Goal: Task Accomplishment & Management: Use online tool/utility

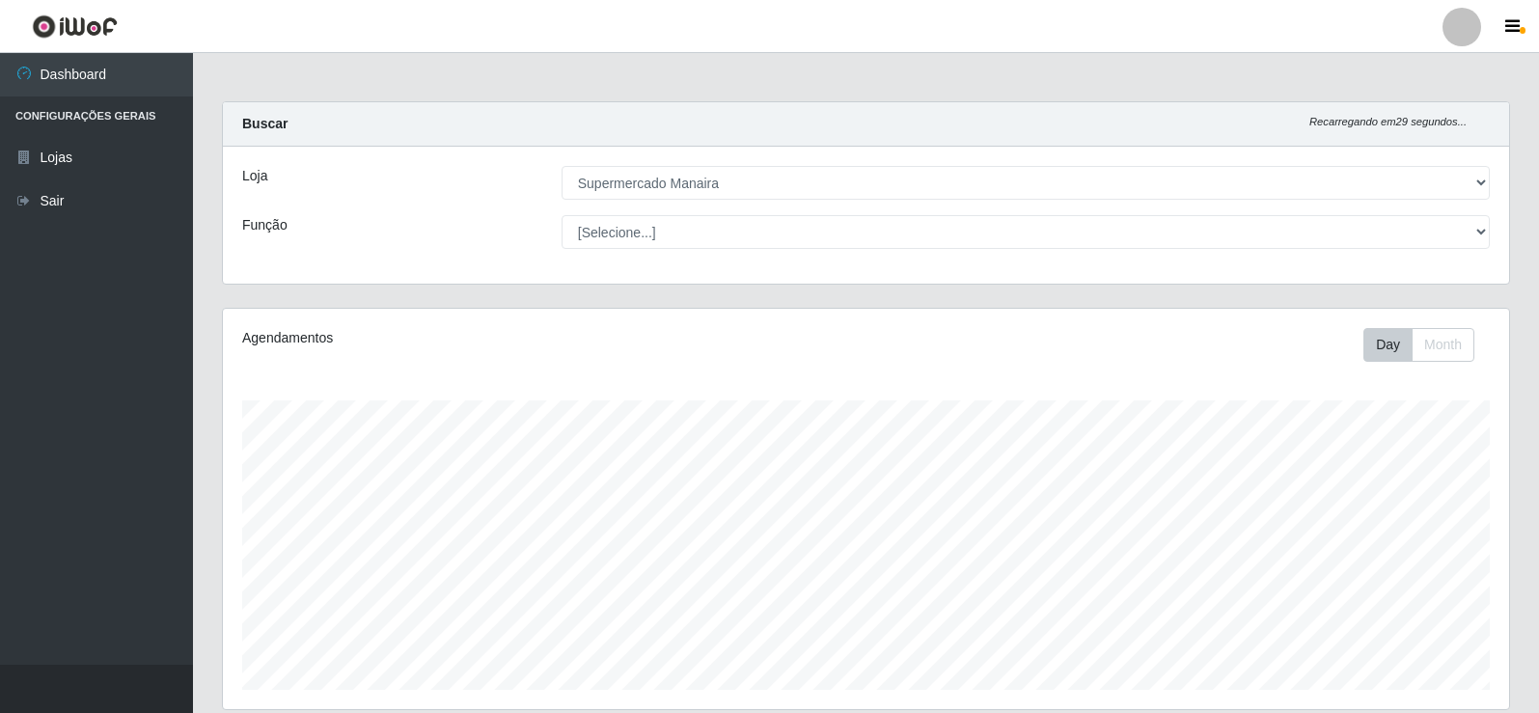
select select "443"
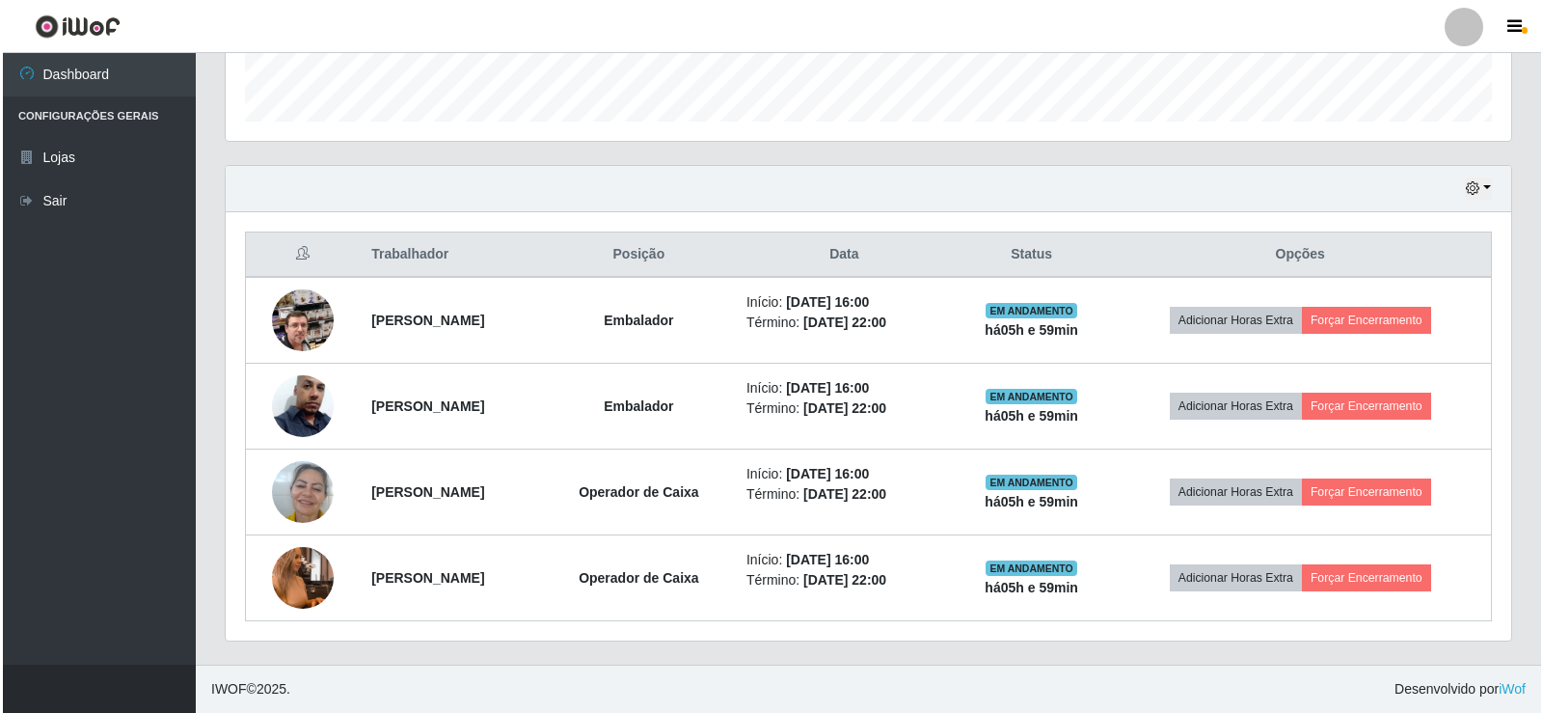
scroll to position [400, 1286]
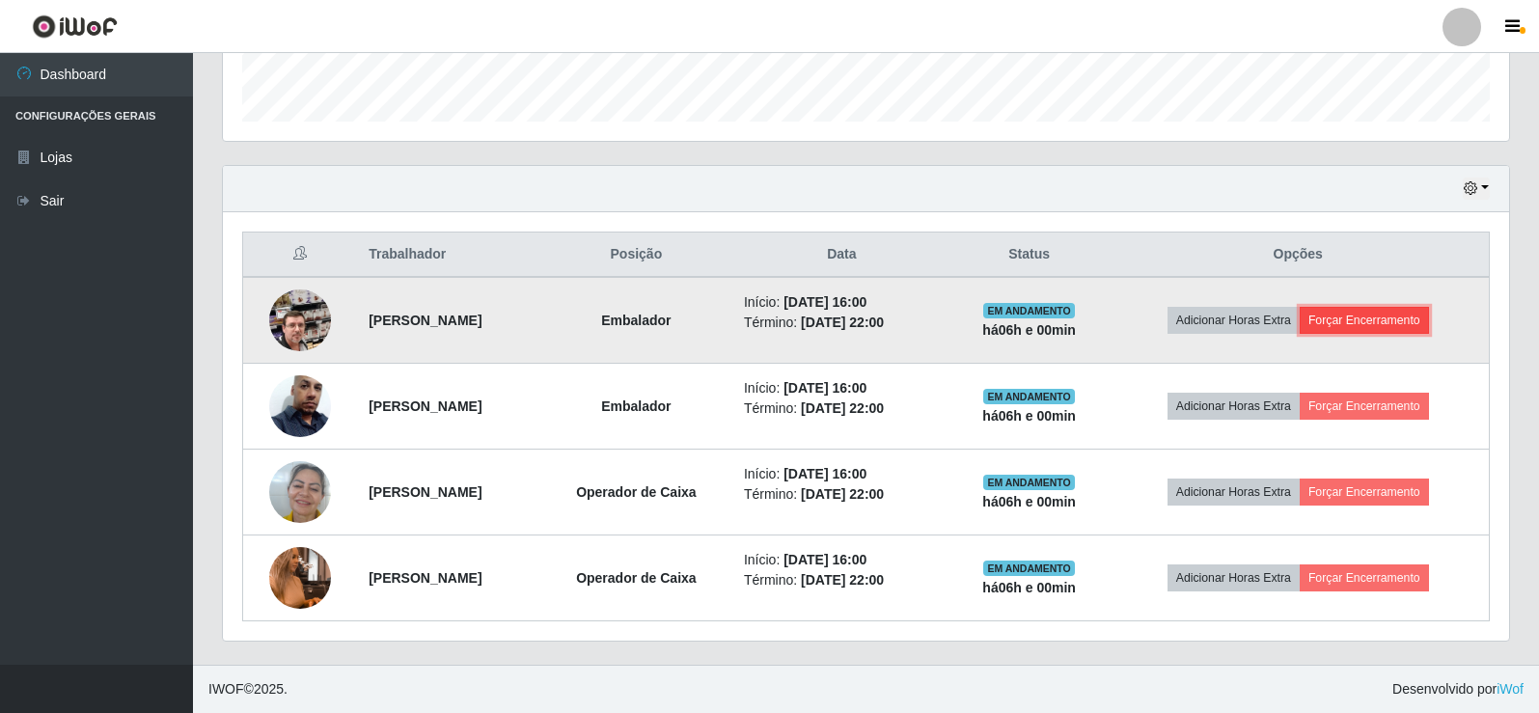
click at [1409, 312] on button "Forçar Encerramento" at bounding box center [1363, 320] width 129 height 27
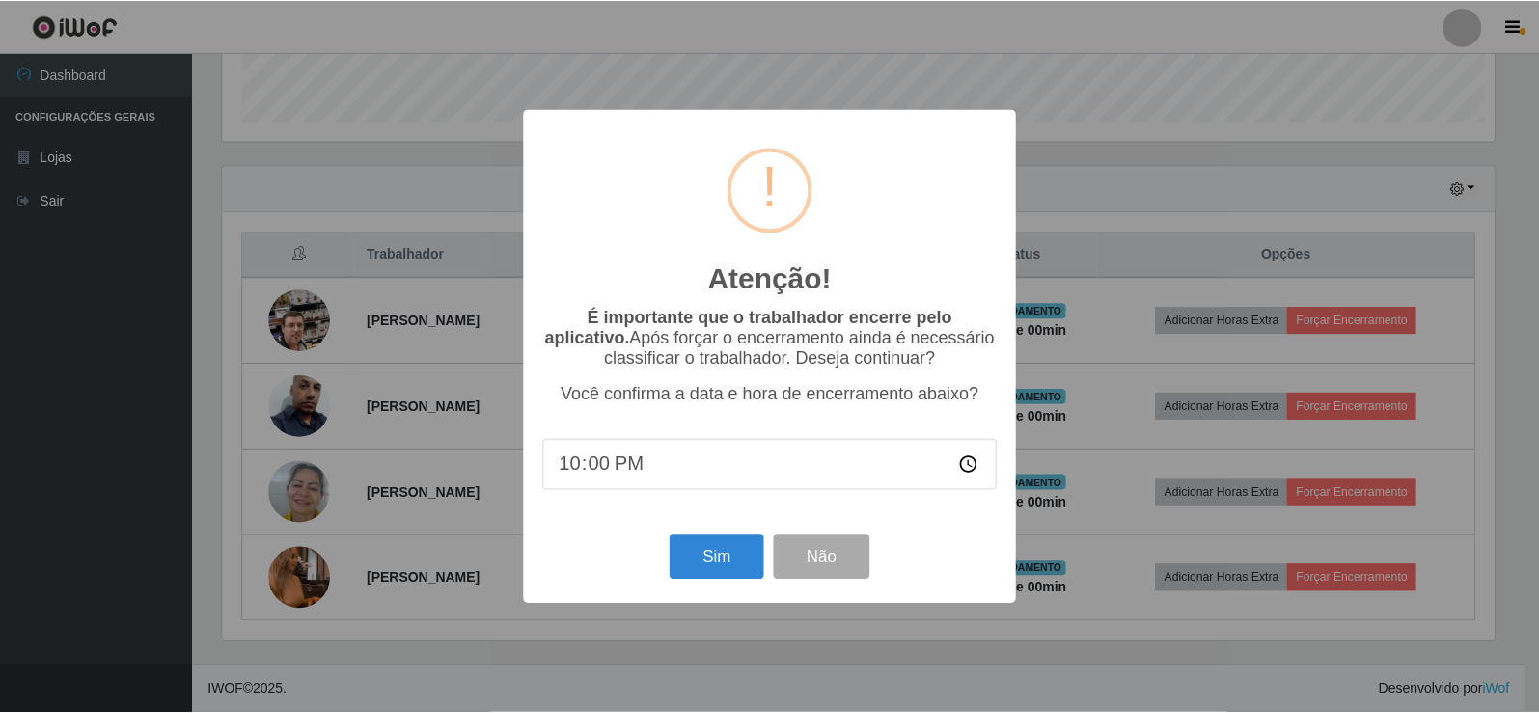
scroll to position [400, 1276]
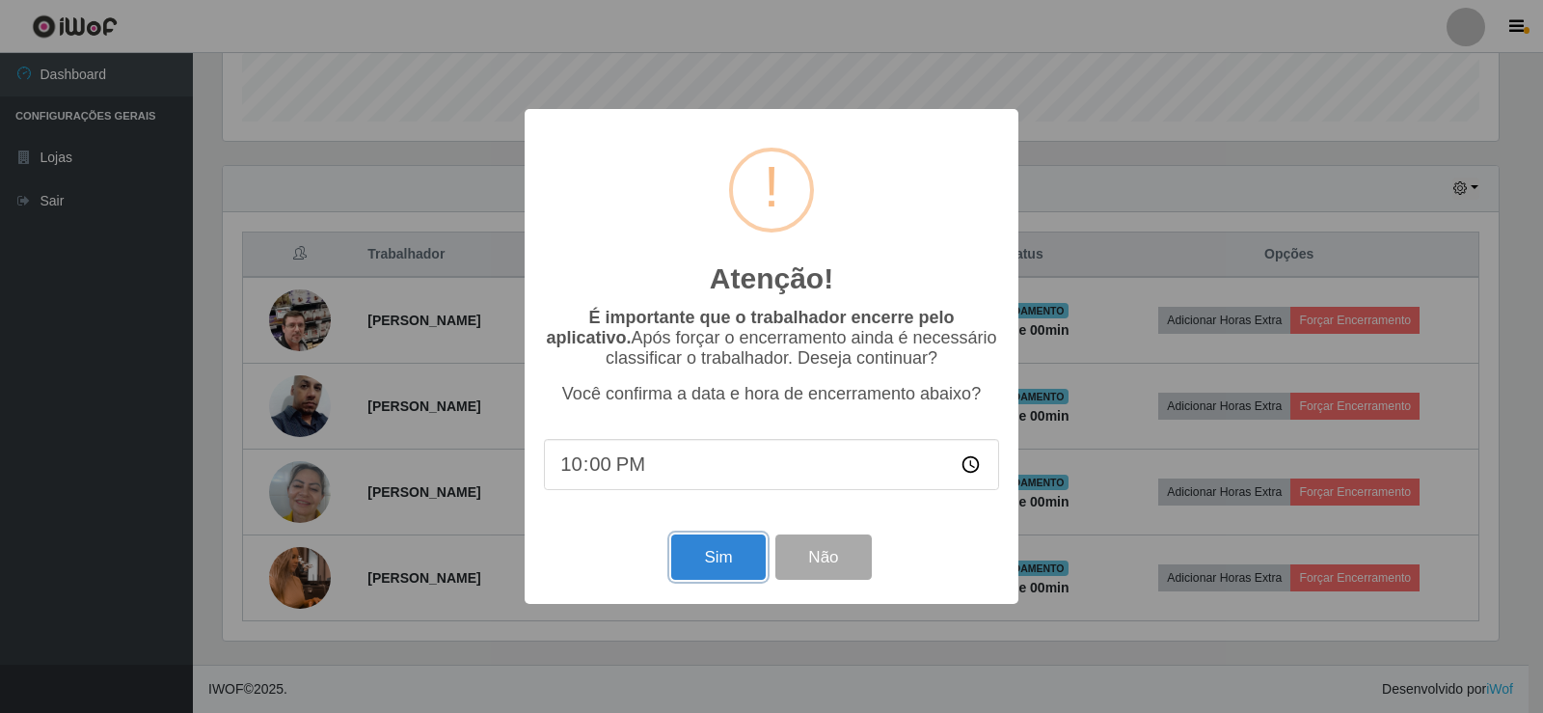
click at [720, 568] on button "Sim" at bounding box center [718, 556] width 94 height 45
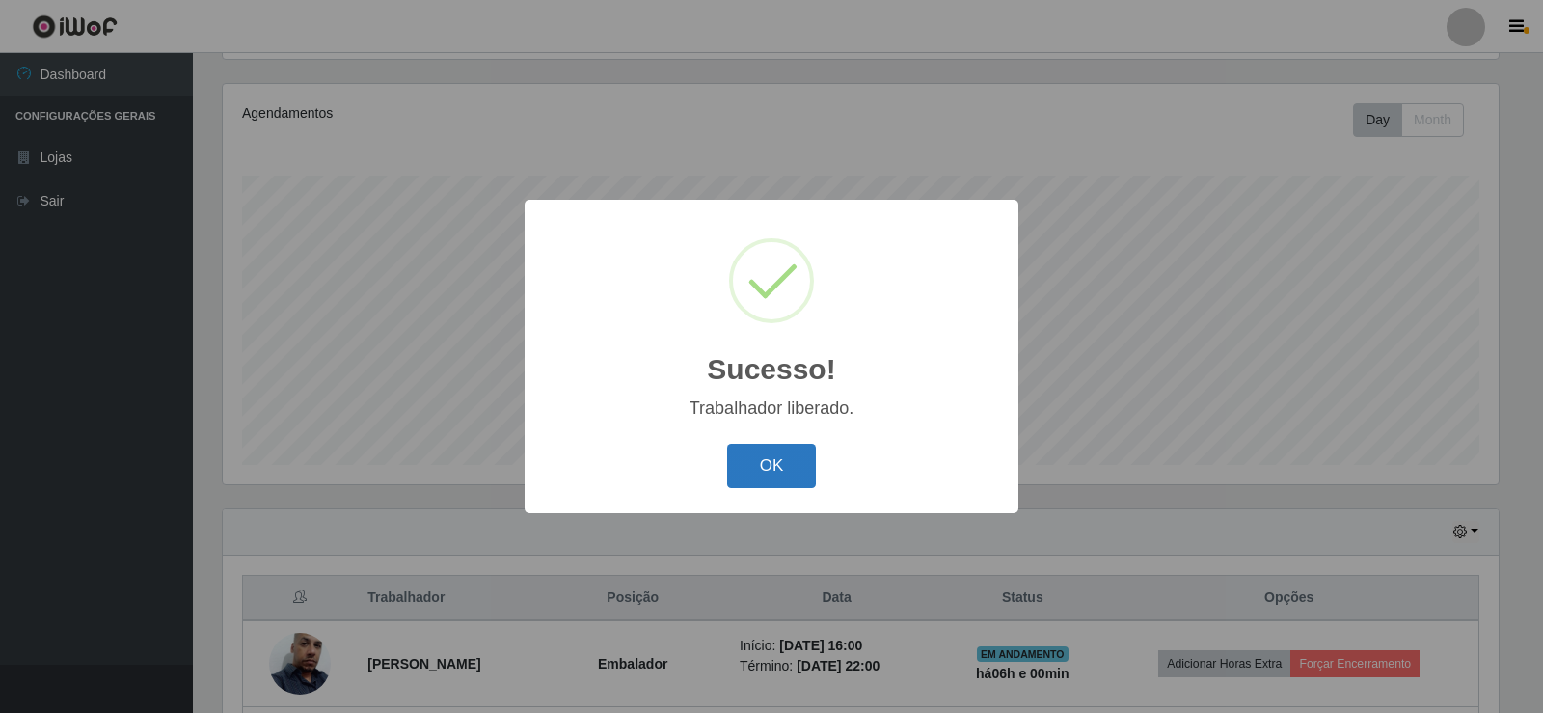
drag, startPoint x: 807, startPoint y: 452, endPoint x: 1040, endPoint y: 434, distance: 233.2
click at [808, 452] on button "OK" at bounding box center [772, 466] width 90 height 45
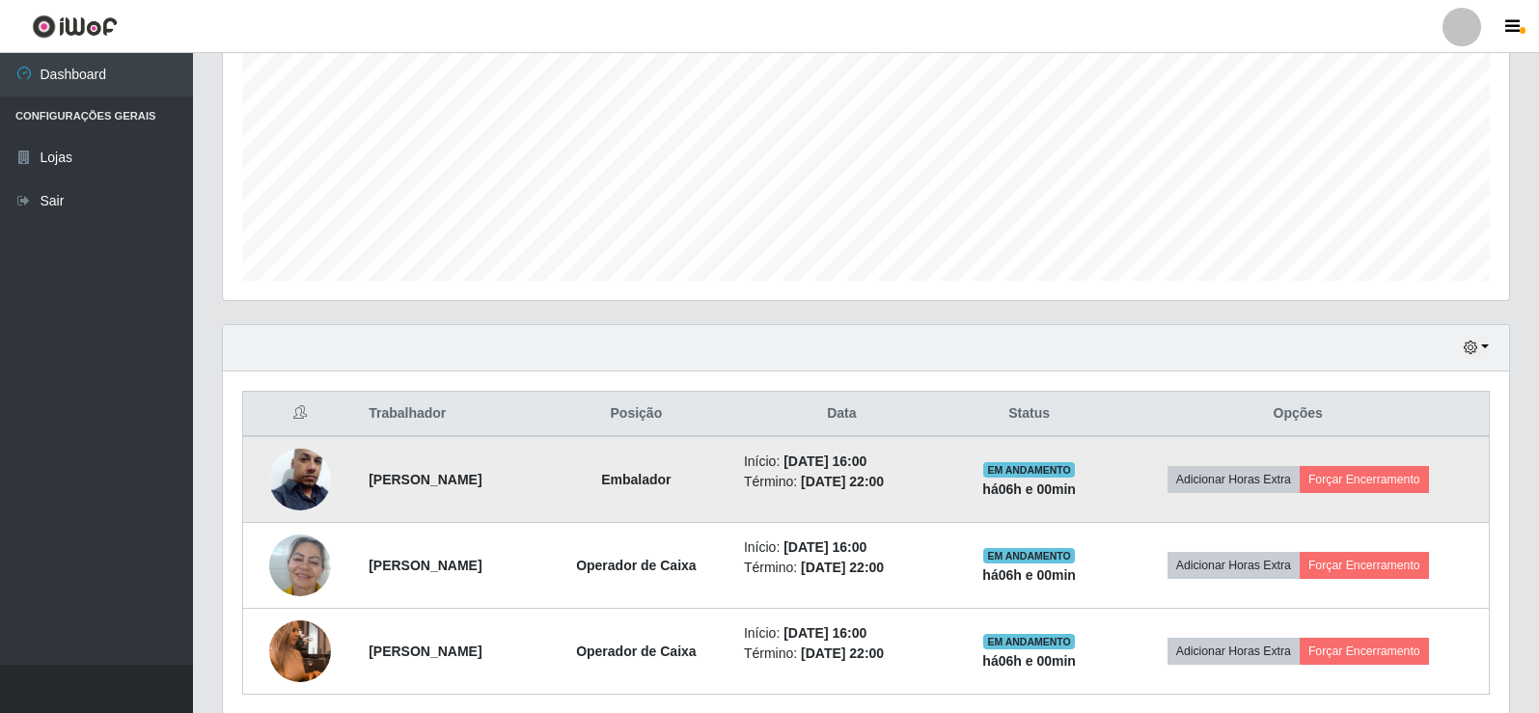
scroll to position [418, 0]
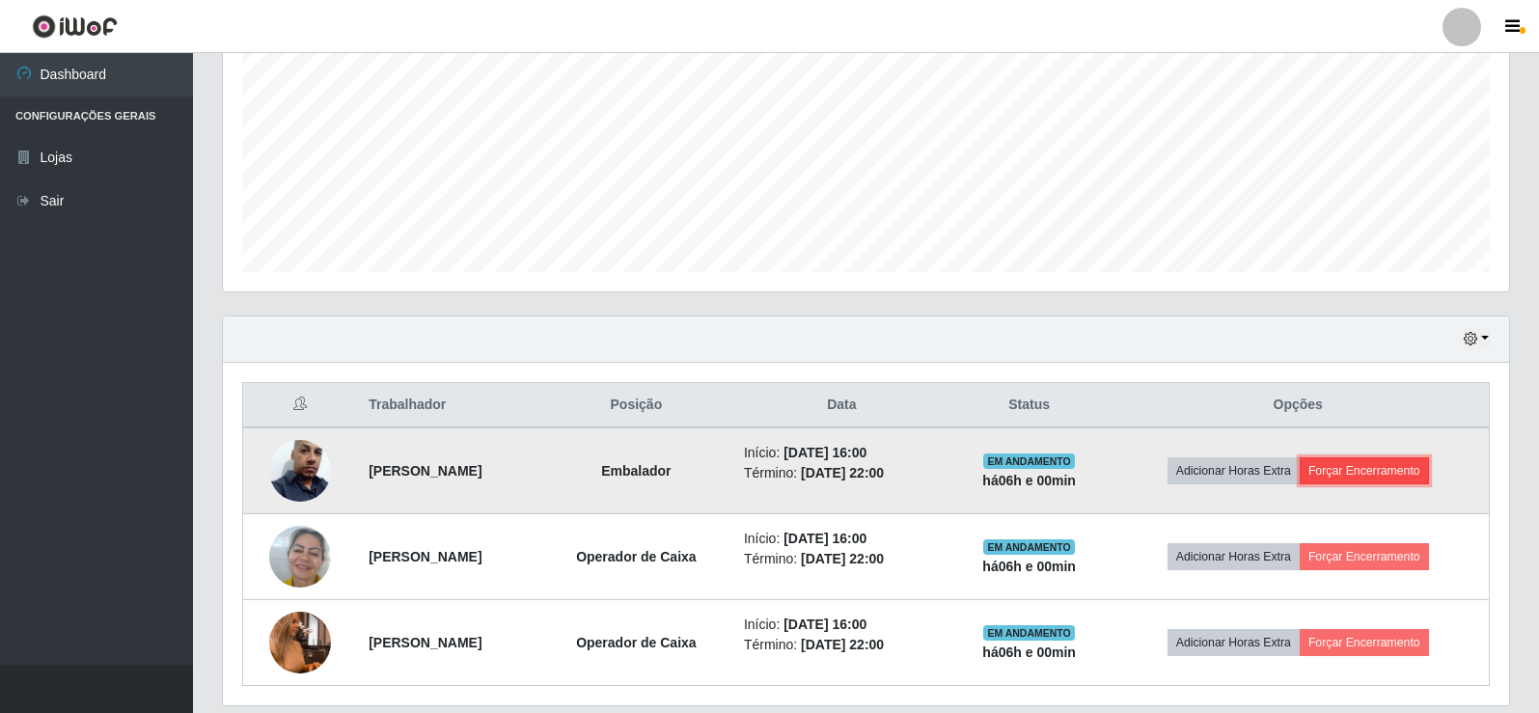
click at [1393, 470] on button "Forçar Encerramento" at bounding box center [1363, 470] width 129 height 27
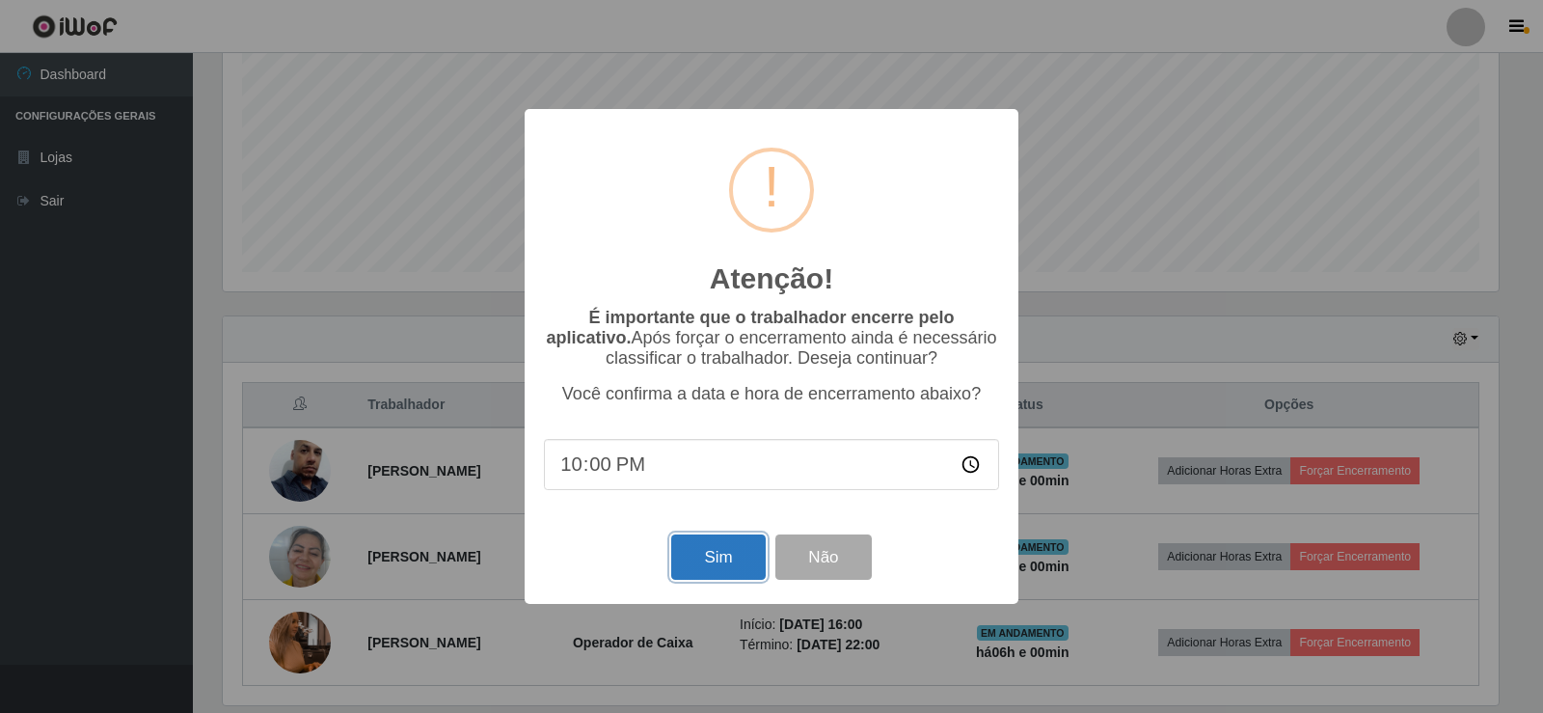
click at [740, 565] on button "Sim" at bounding box center [718, 556] width 94 height 45
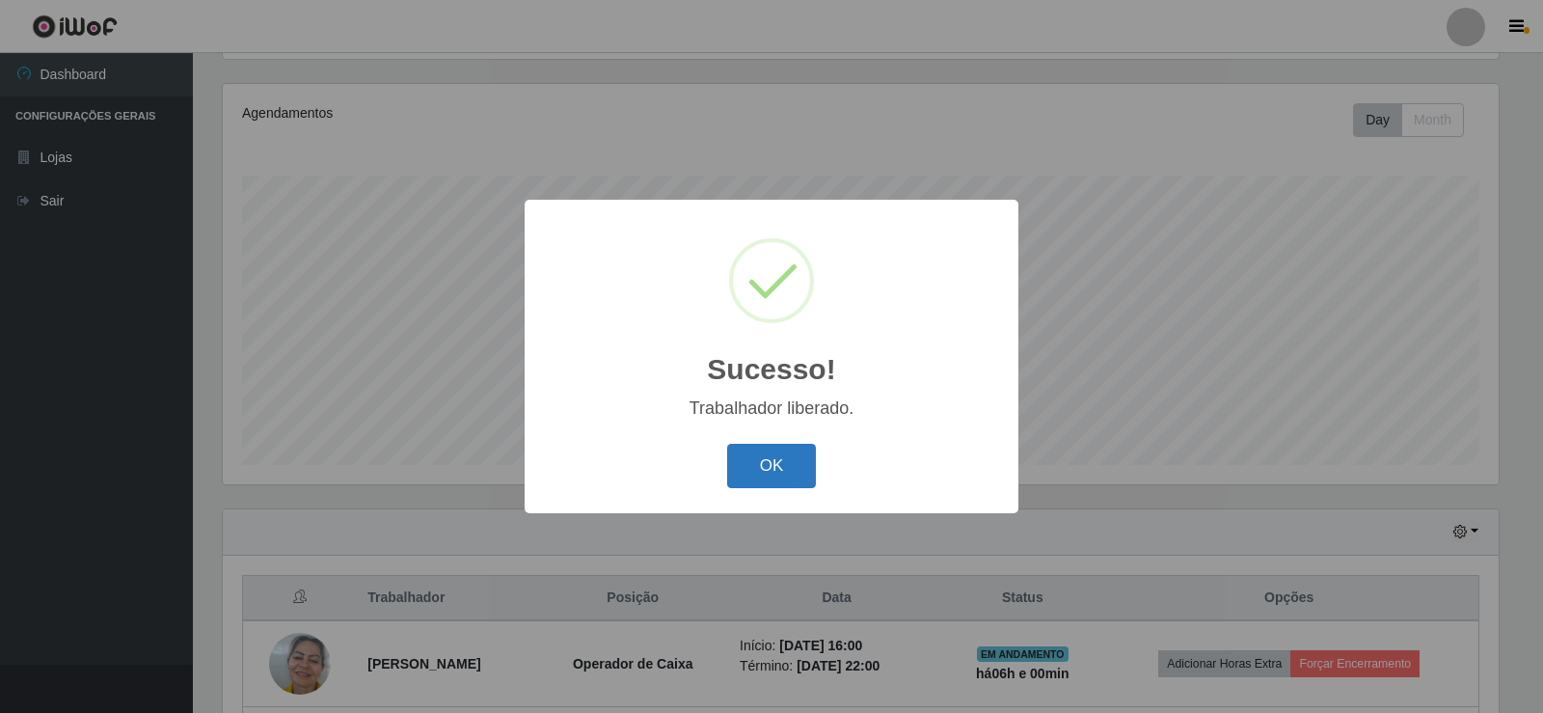
drag, startPoint x: 790, startPoint y: 477, endPoint x: 804, endPoint y: 478, distance: 14.6
click at [793, 477] on button "OK" at bounding box center [772, 466] width 90 height 45
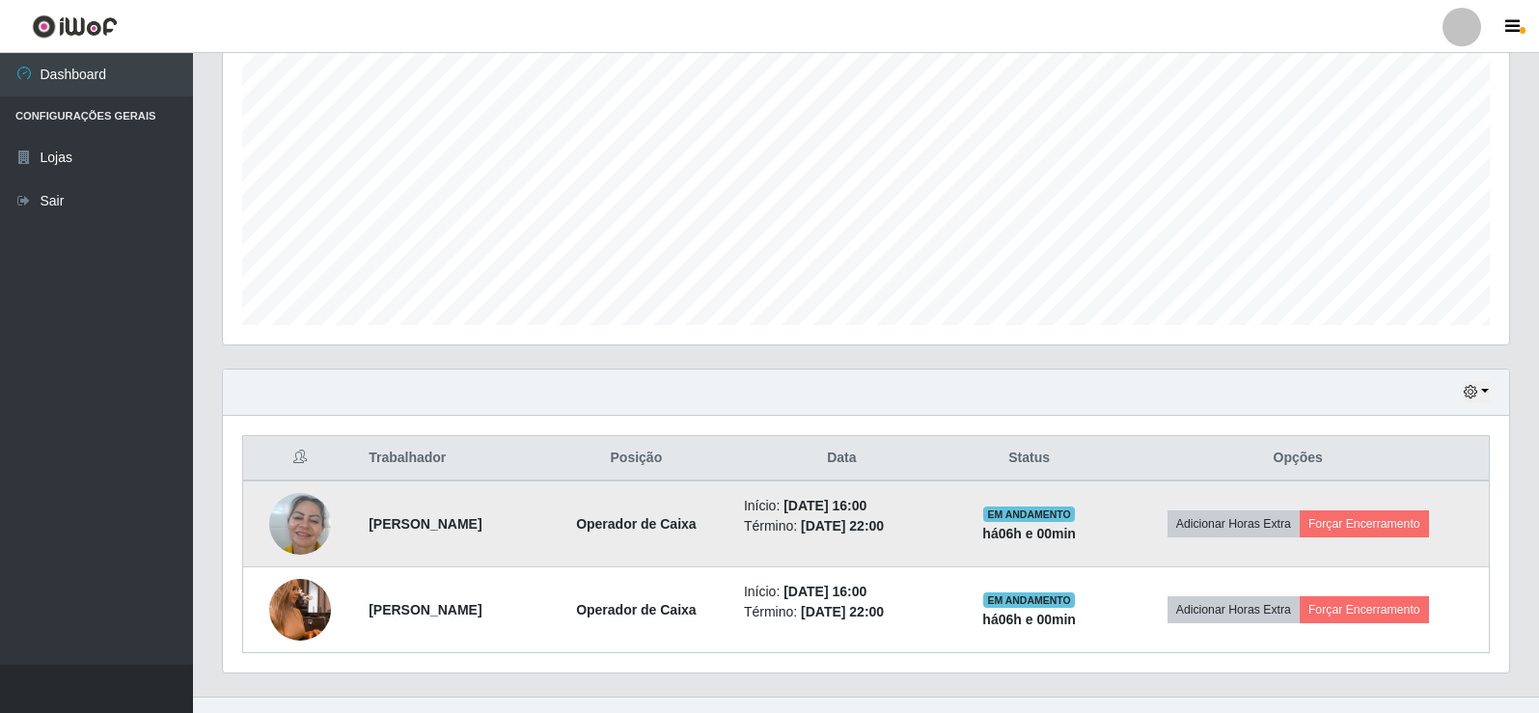
scroll to position [396, 0]
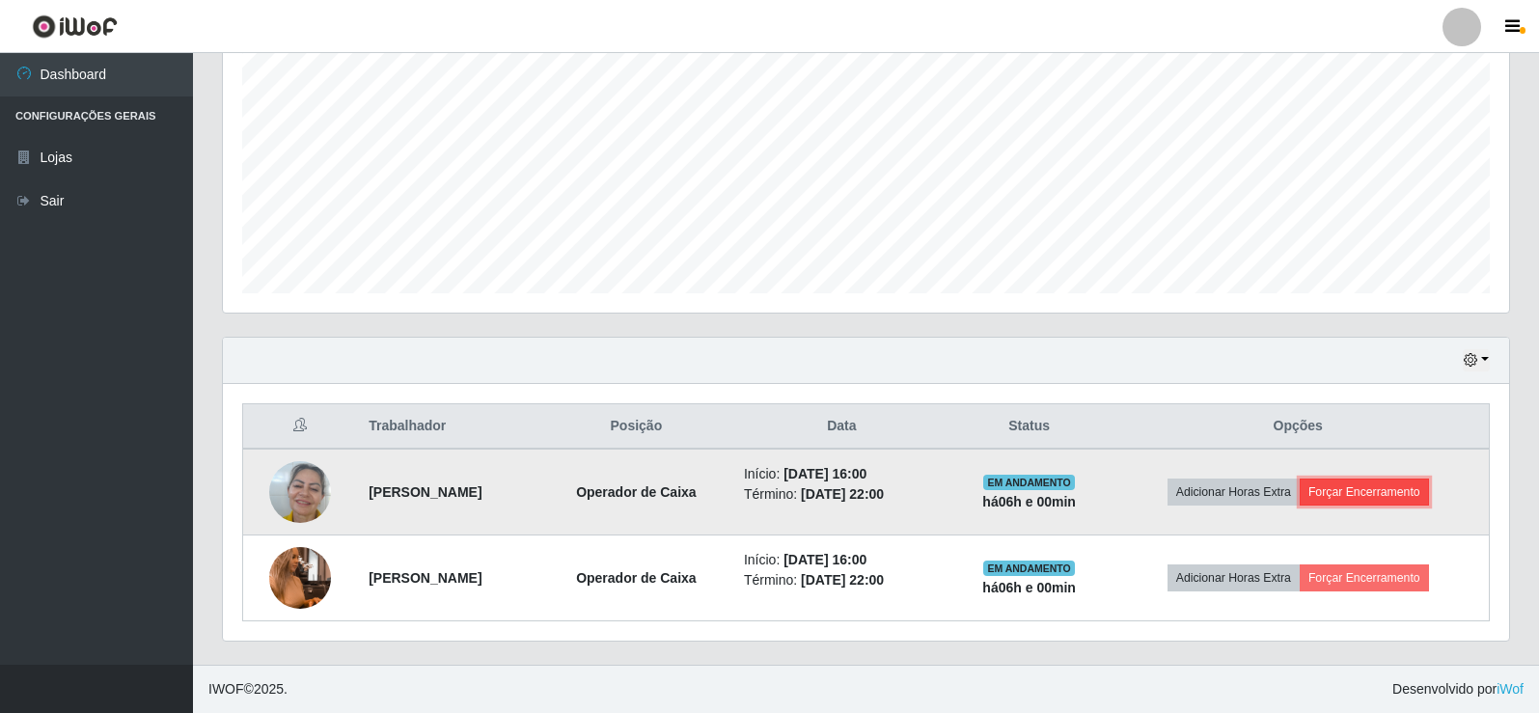
click at [1373, 484] on button "Forçar Encerramento" at bounding box center [1363, 491] width 129 height 27
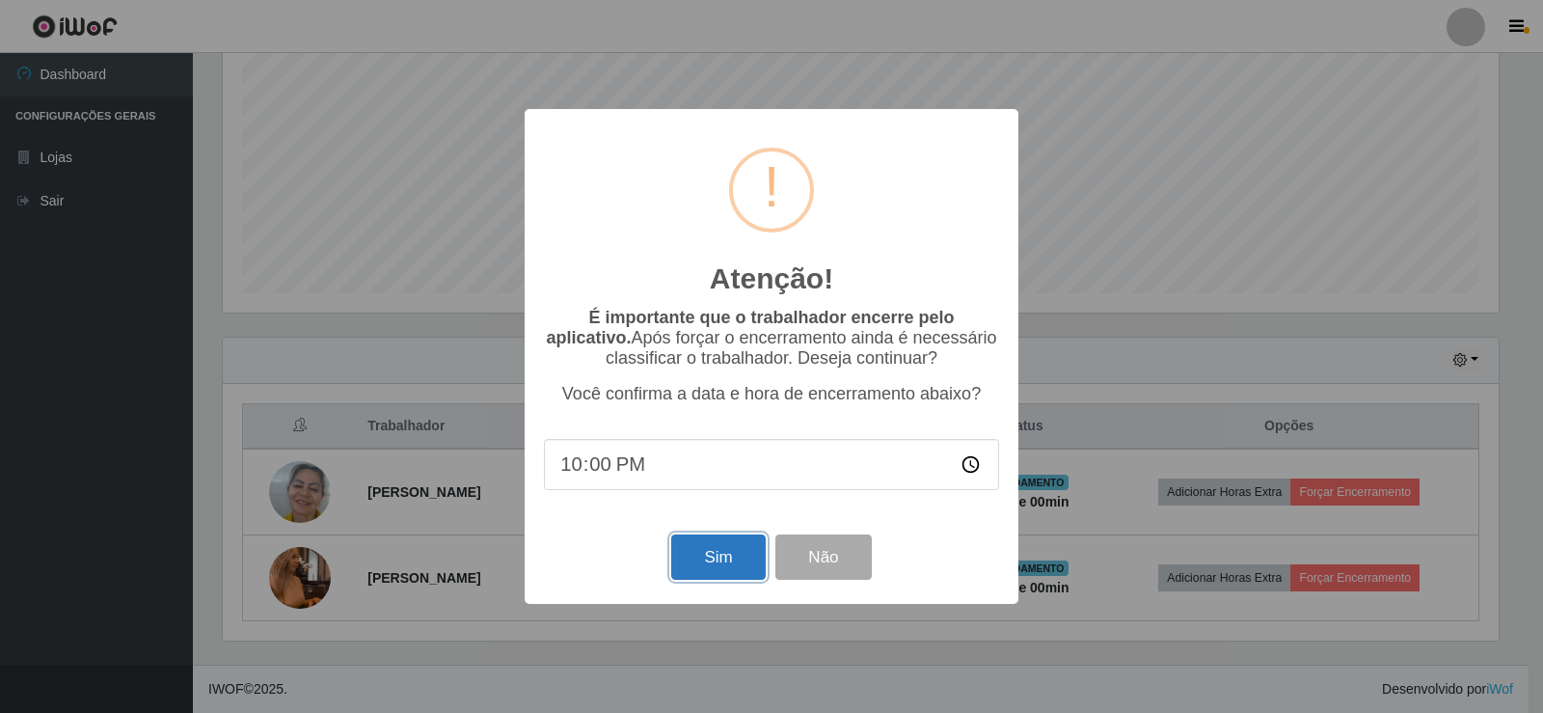
click at [741, 563] on button "Sim" at bounding box center [718, 556] width 94 height 45
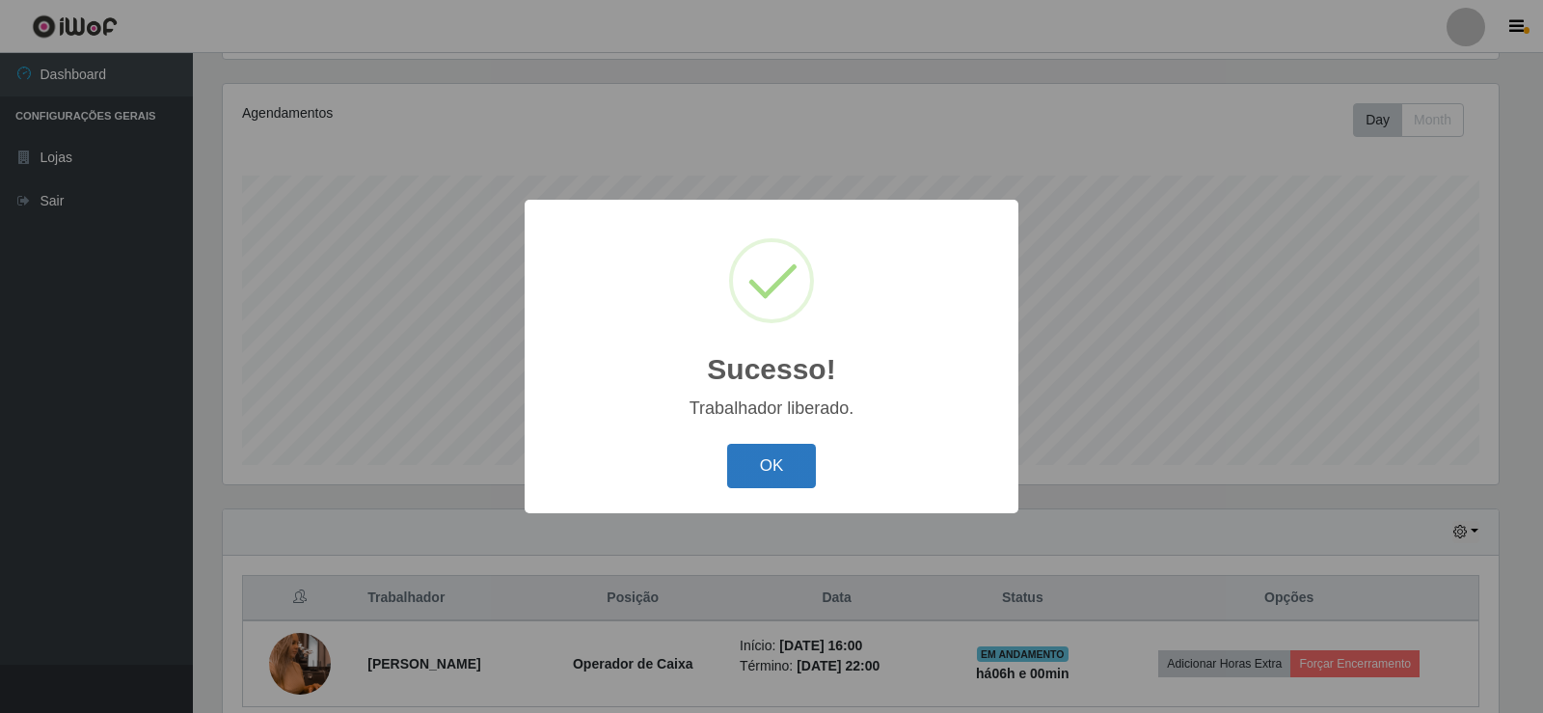
click at [786, 479] on button "OK" at bounding box center [772, 466] width 90 height 45
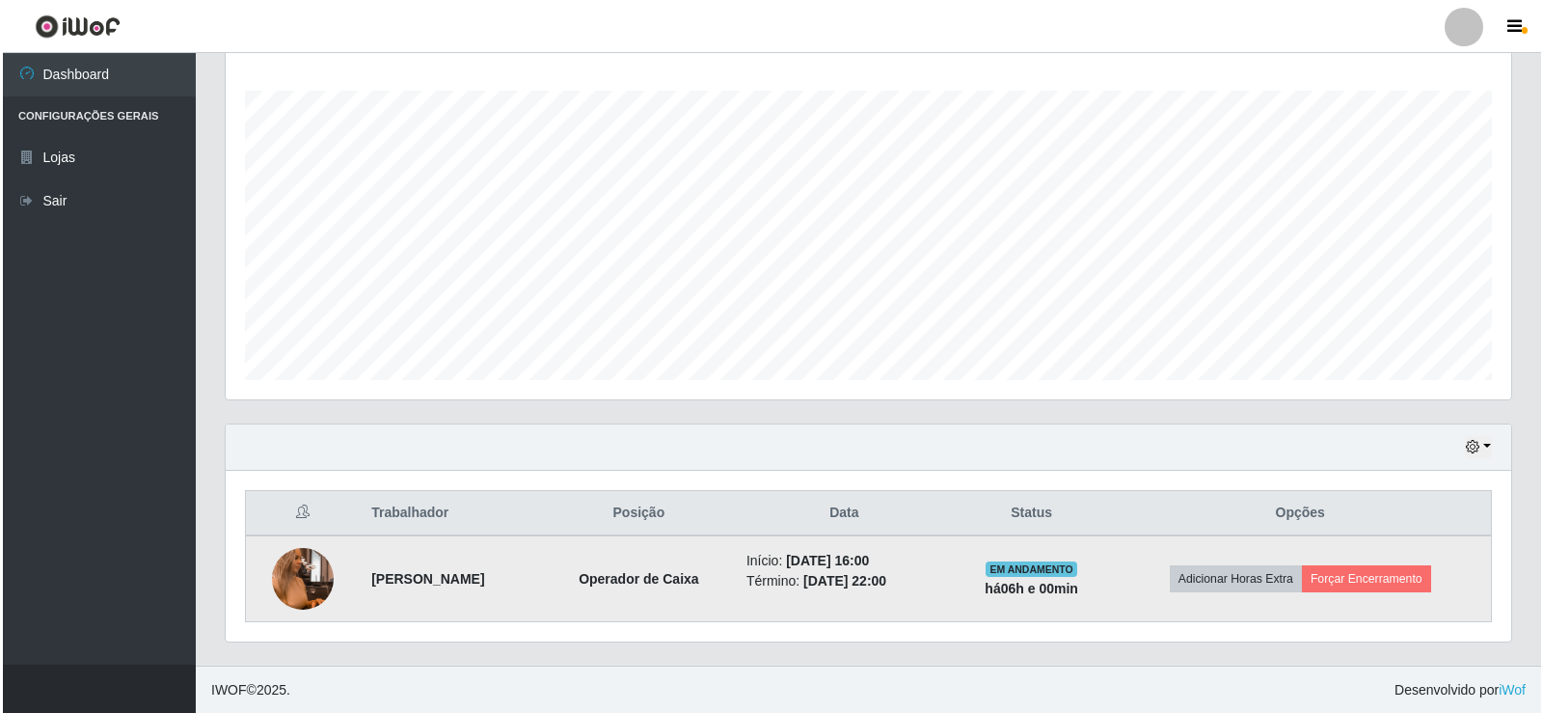
scroll to position [311, 0]
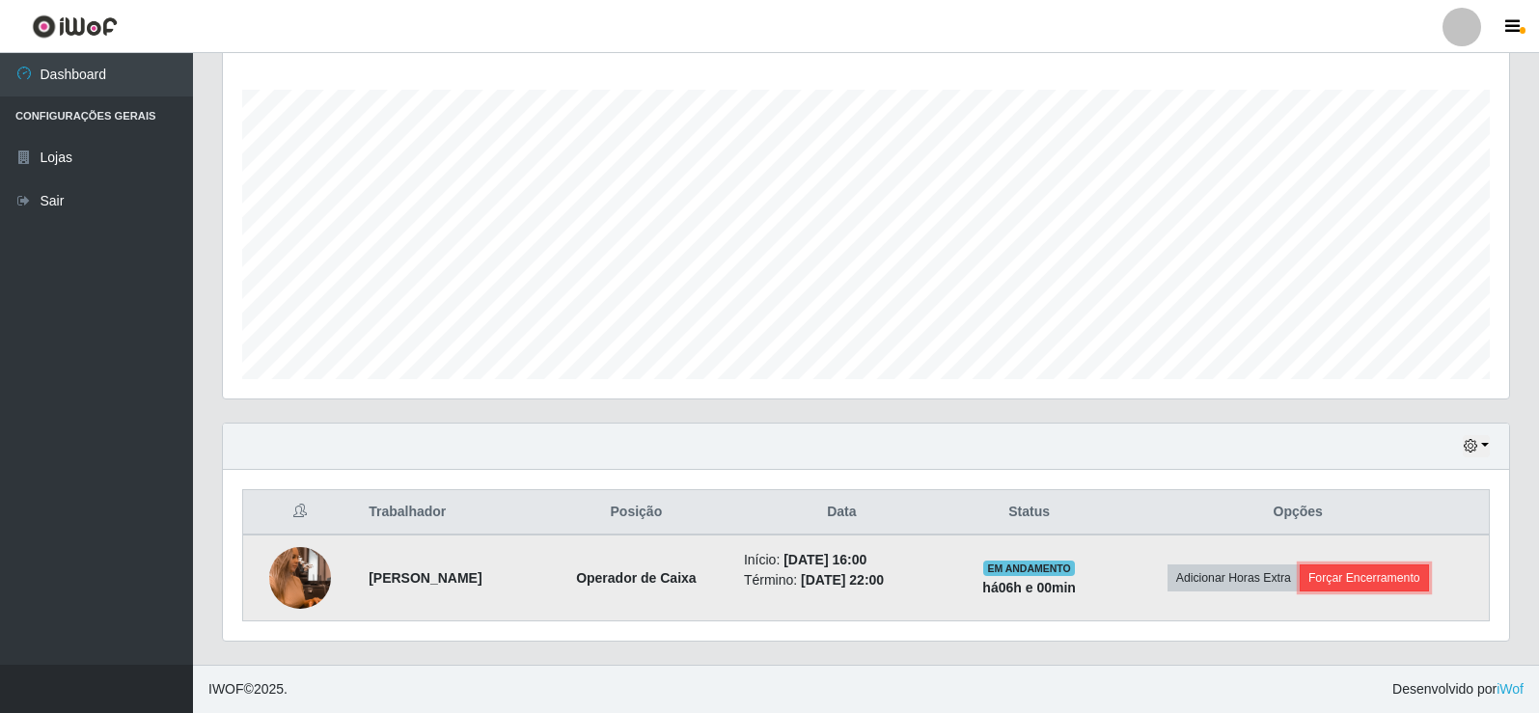
click at [1383, 575] on button "Forçar Encerramento" at bounding box center [1363, 577] width 129 height 27
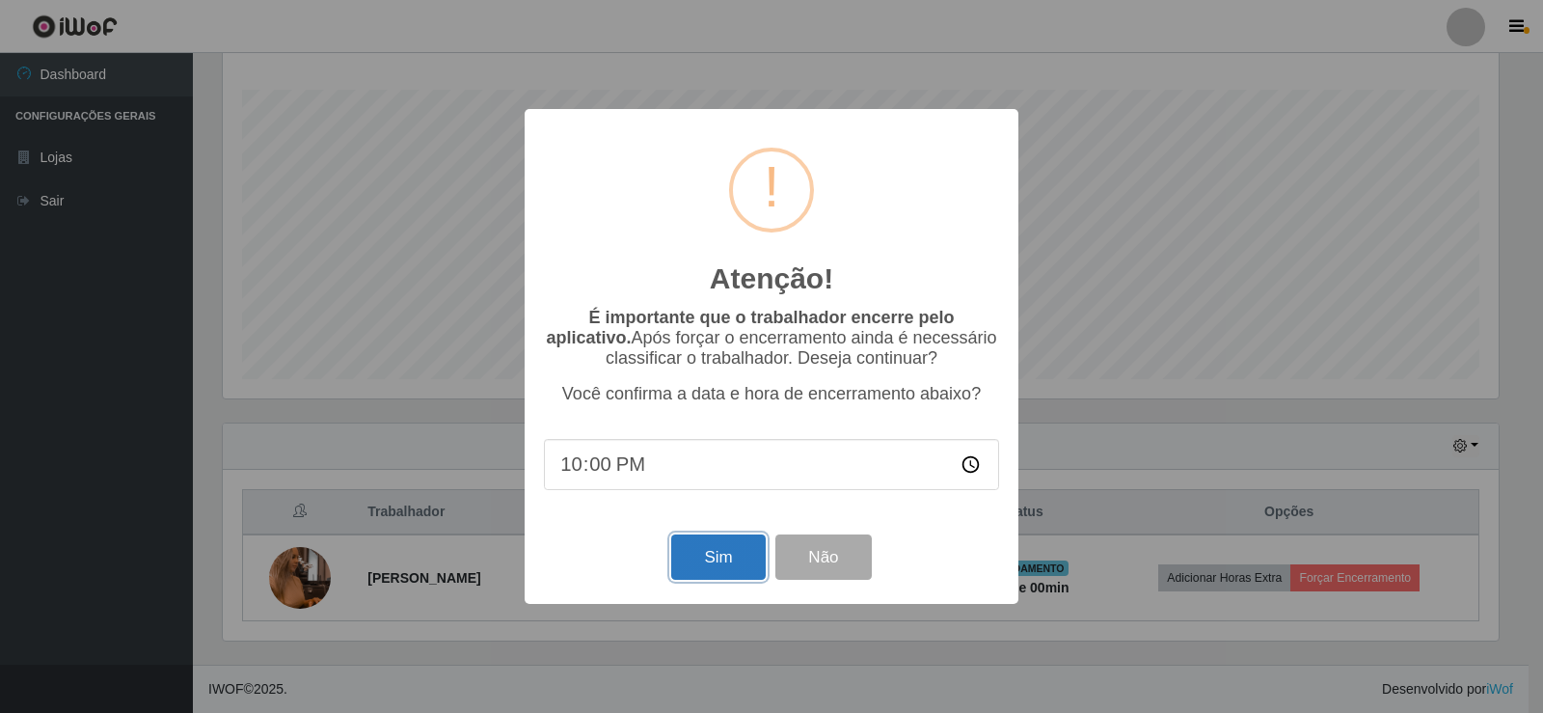
click at [707, 563] on button "Sim" at bounding box center [718, 556] width 94 height 45
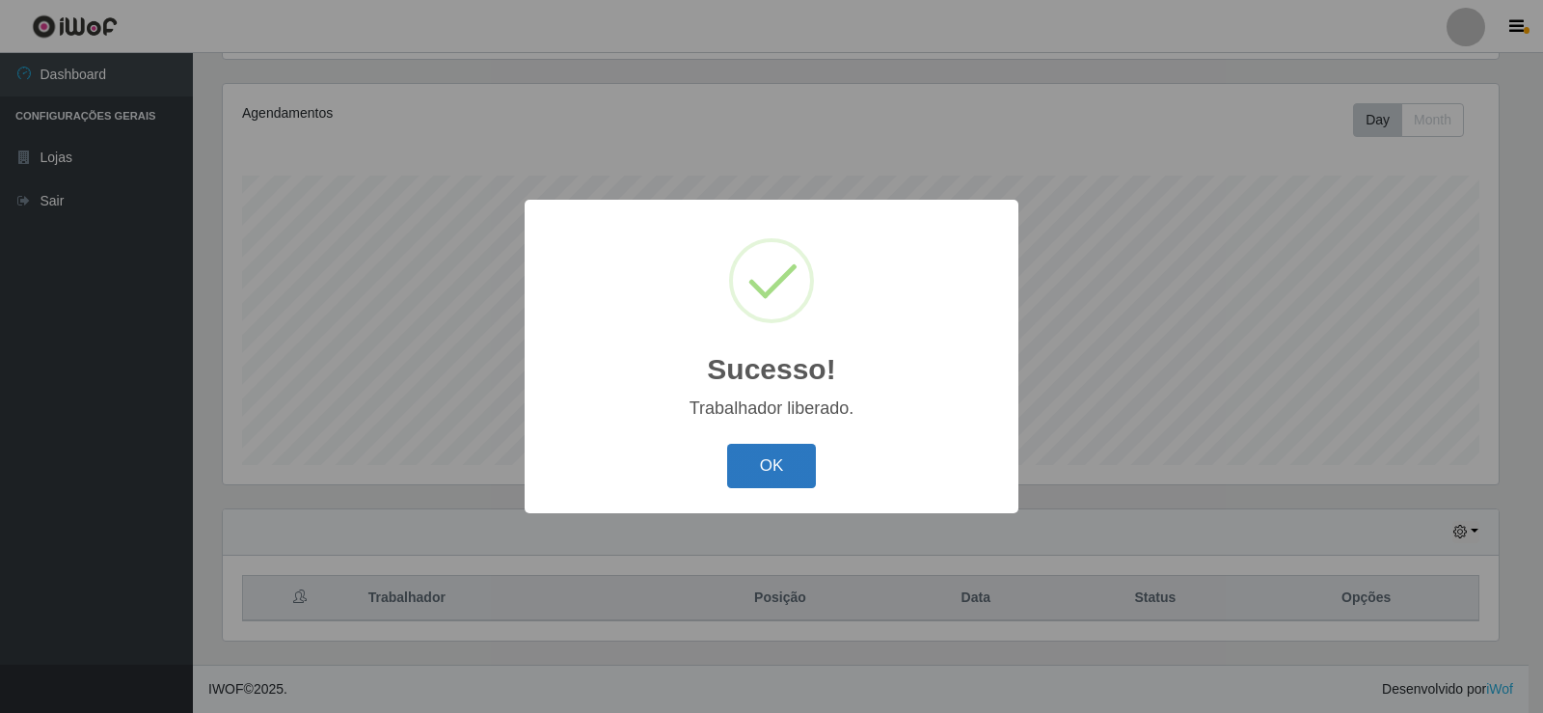
click at [795, 471] on button "OK" at bounding box center [772, 466] width 90 height 45
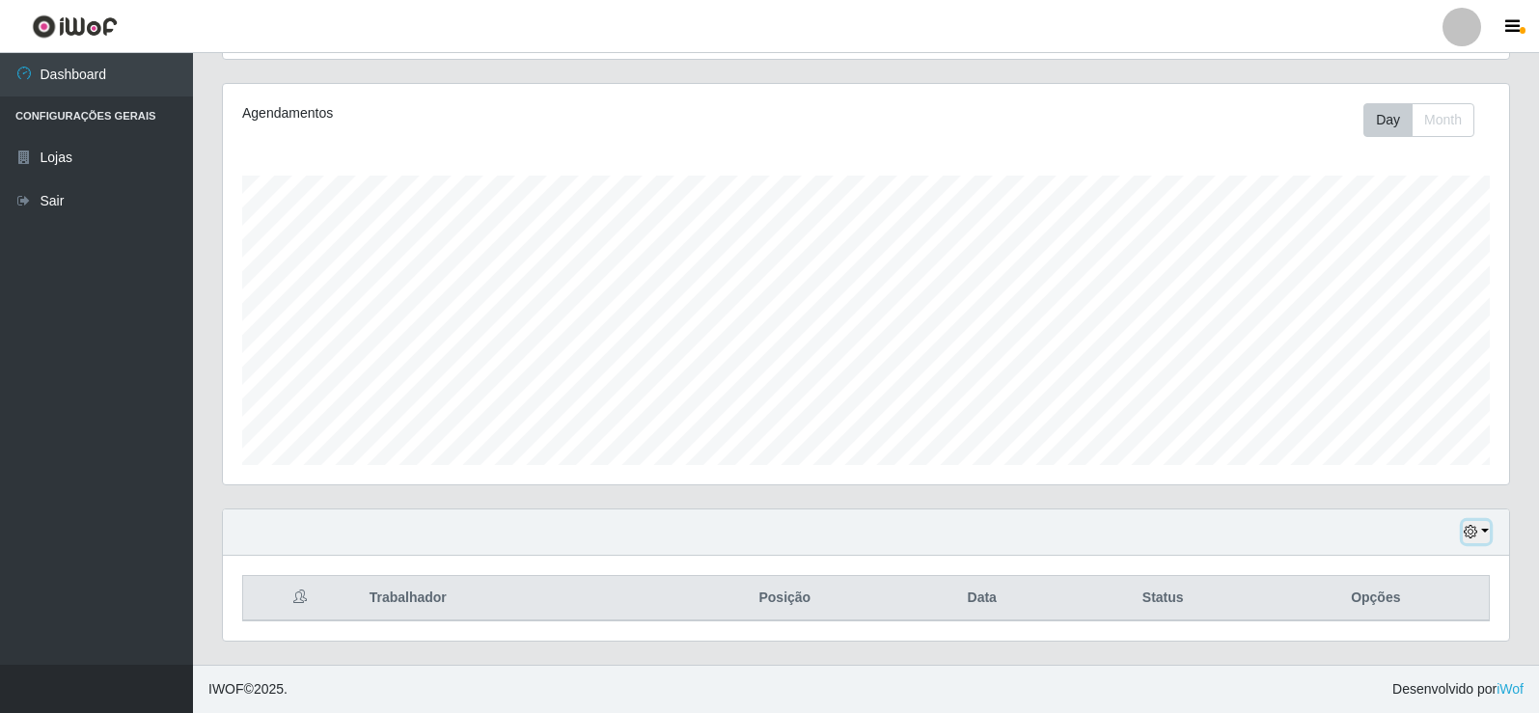
click at [1486, 532] on button "button" at bounding box center [1475, 532] width 27 height 22
click at [1382, 384] on button "1 dia" at bounding box center [1412, 379] width 152 height 41
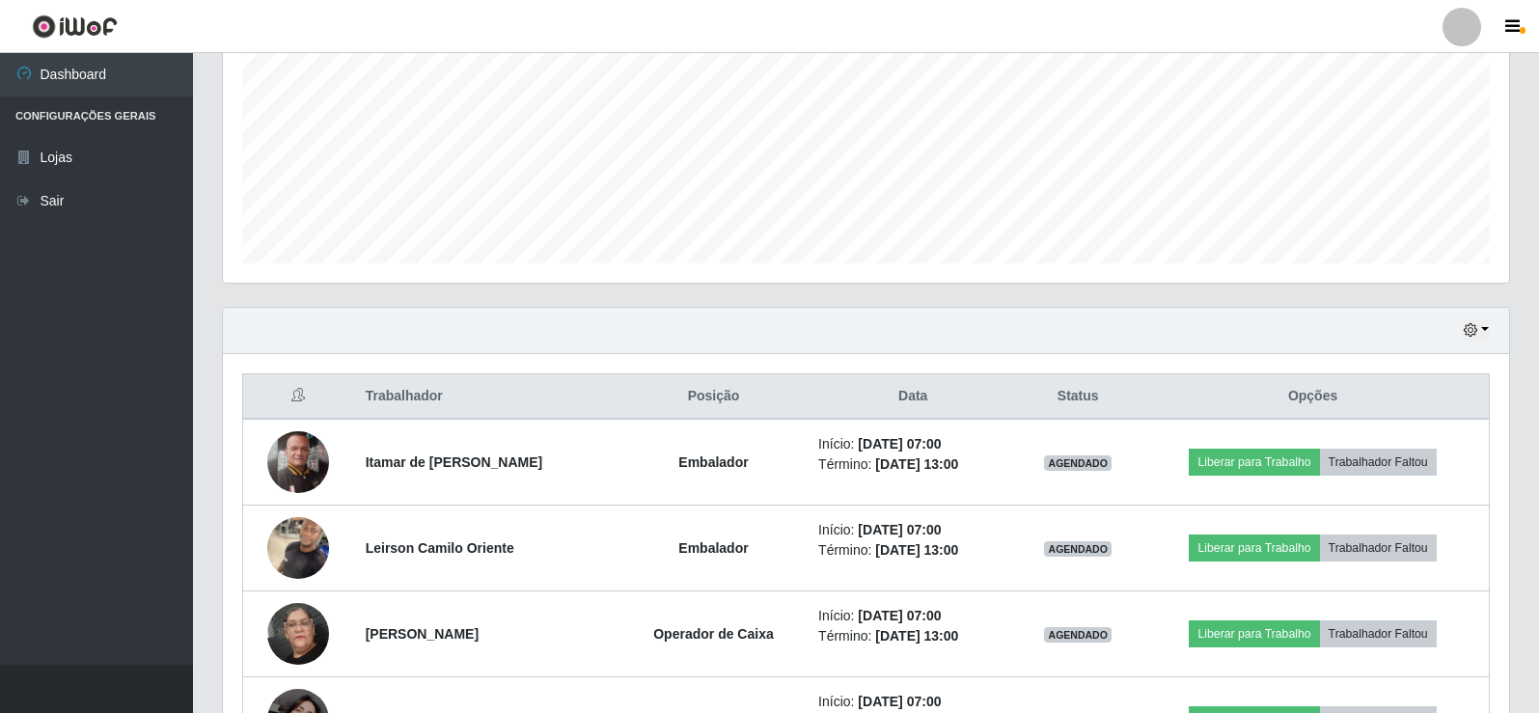
scroll to position [419, 0]
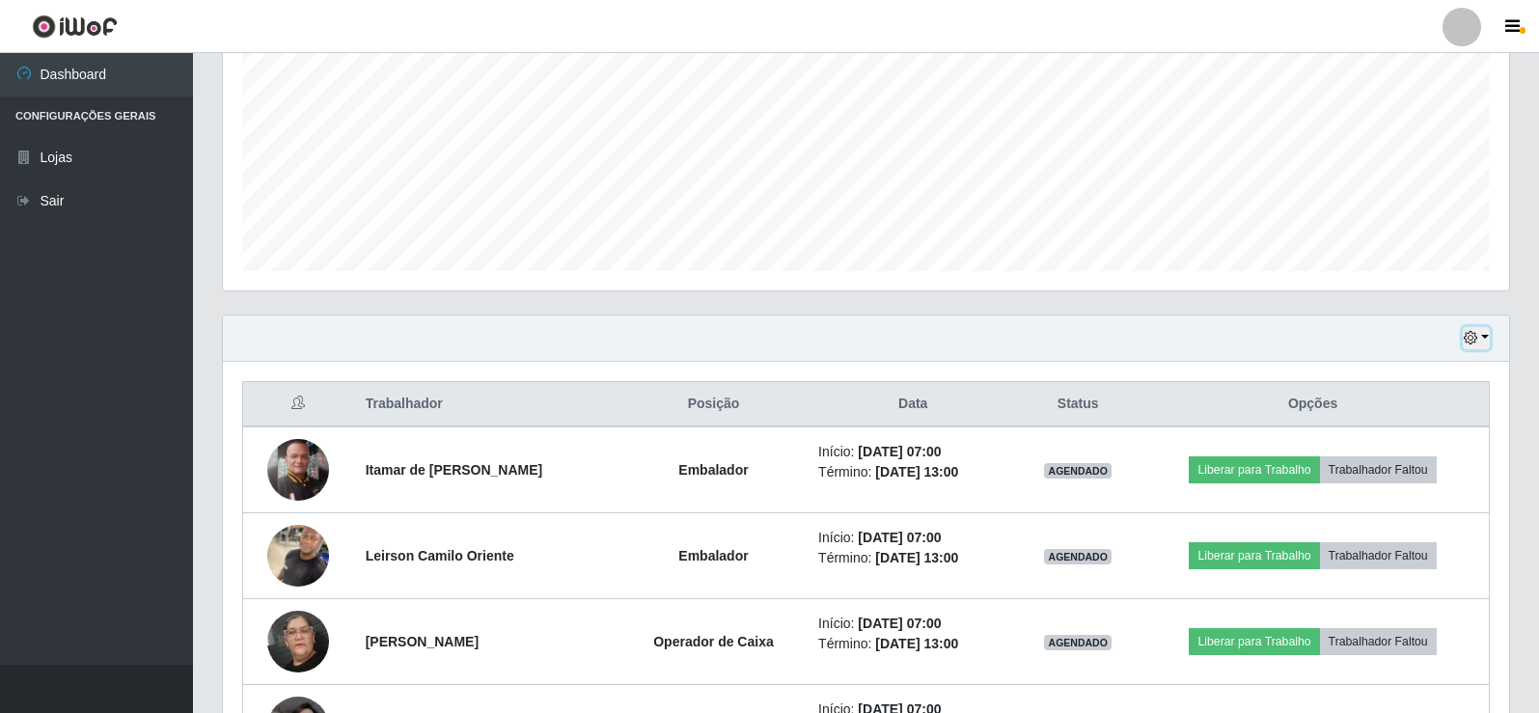
click at [1484, 335] on button "button" at bounding box center [1475, 338] width 27 height 22
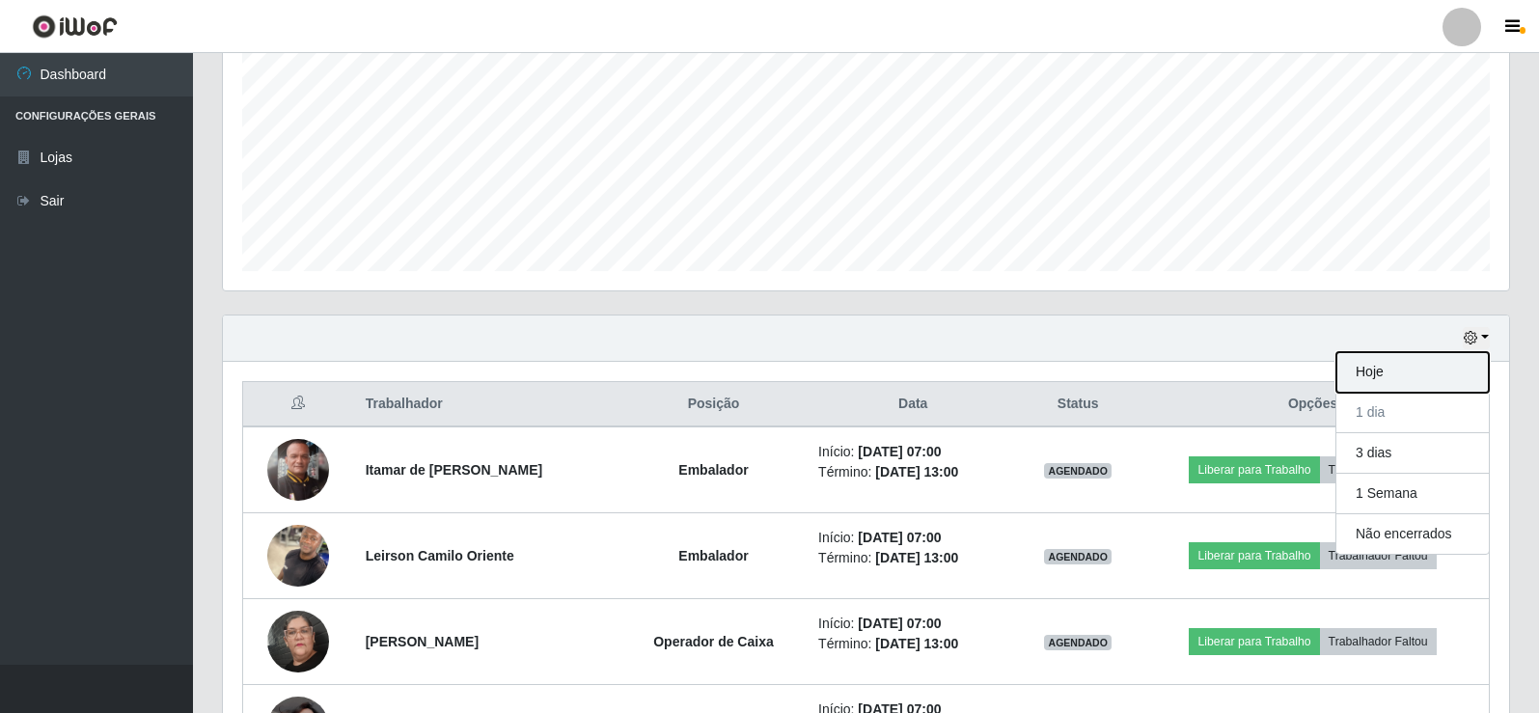
click at [1378, 367] on button "Hoje" at bounding box center [1412, 372] width 152 height 41
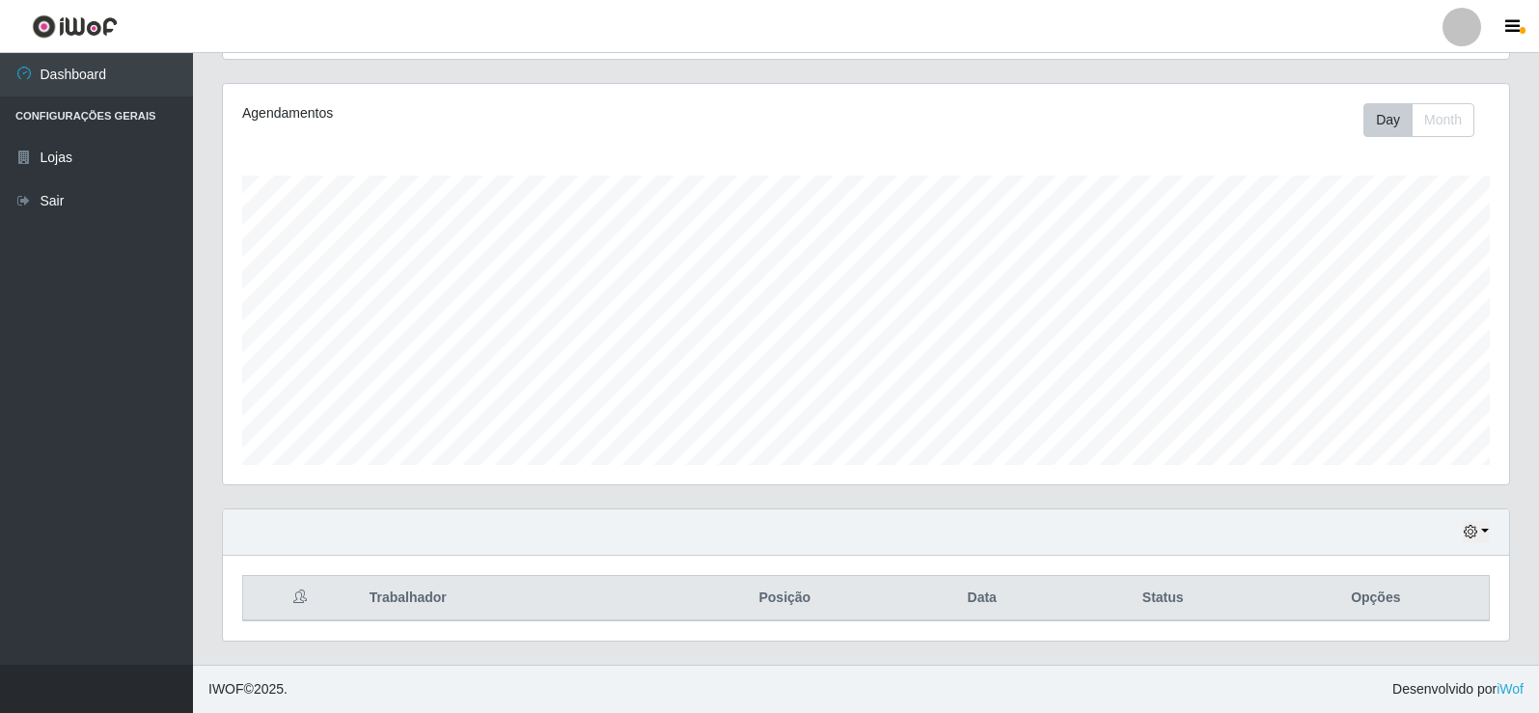
scroll to position [225, 0]
